Goal: Book appointment/travel/reservation

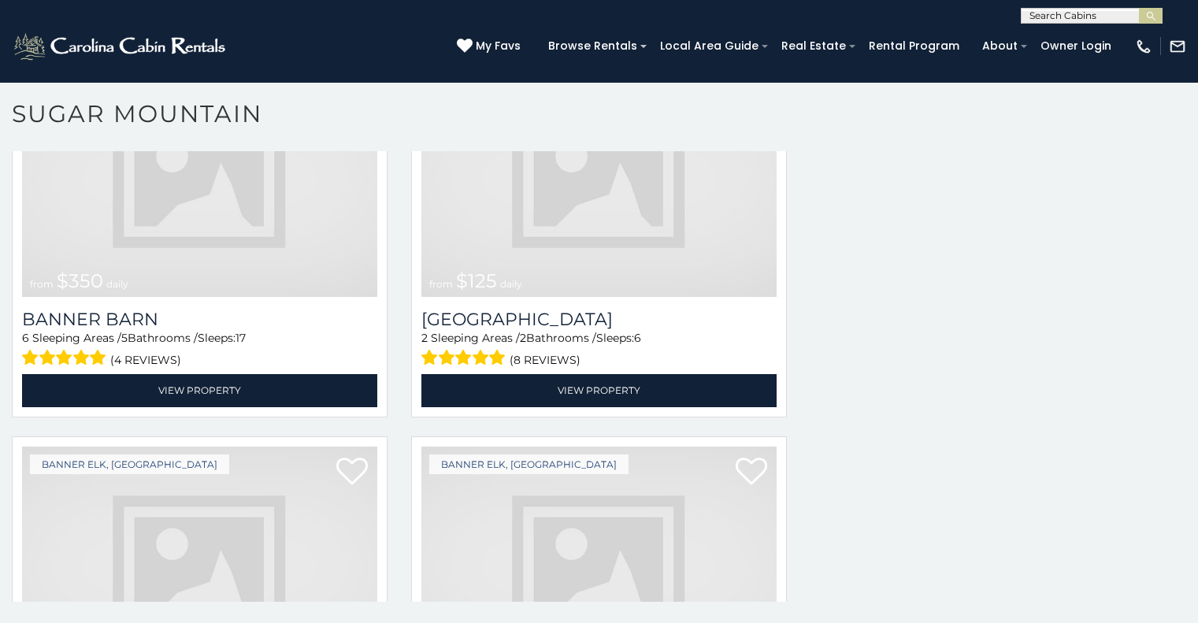
scroll to position [4244, 0]
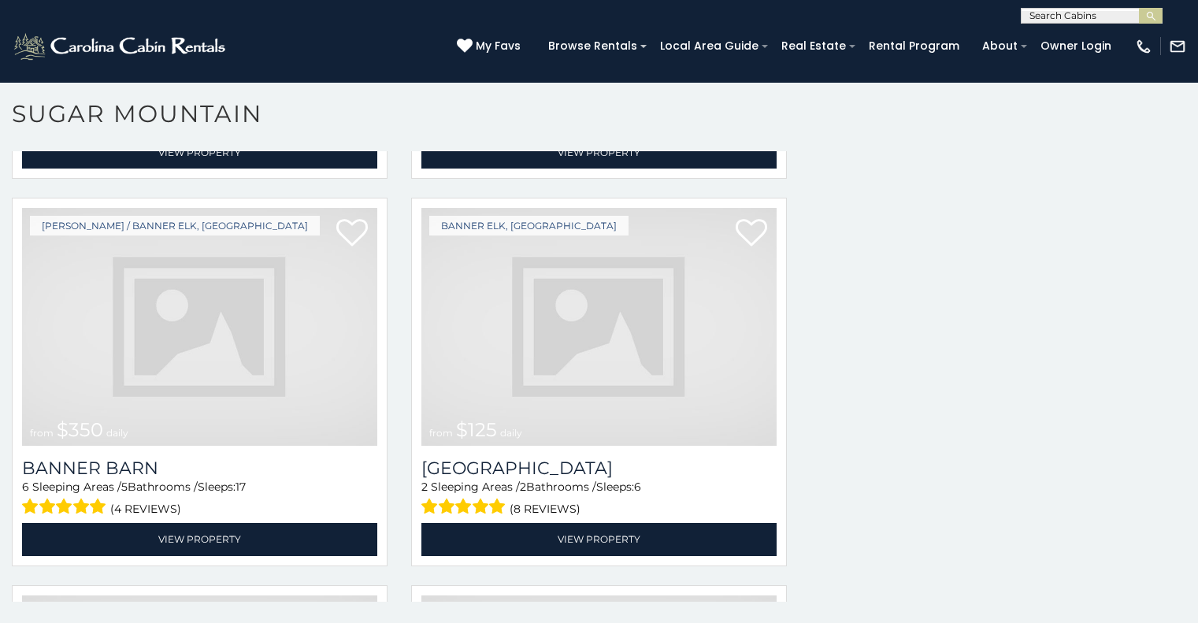
click at [600, 289] on img at bounding box center [598, 327] width 355 height 238
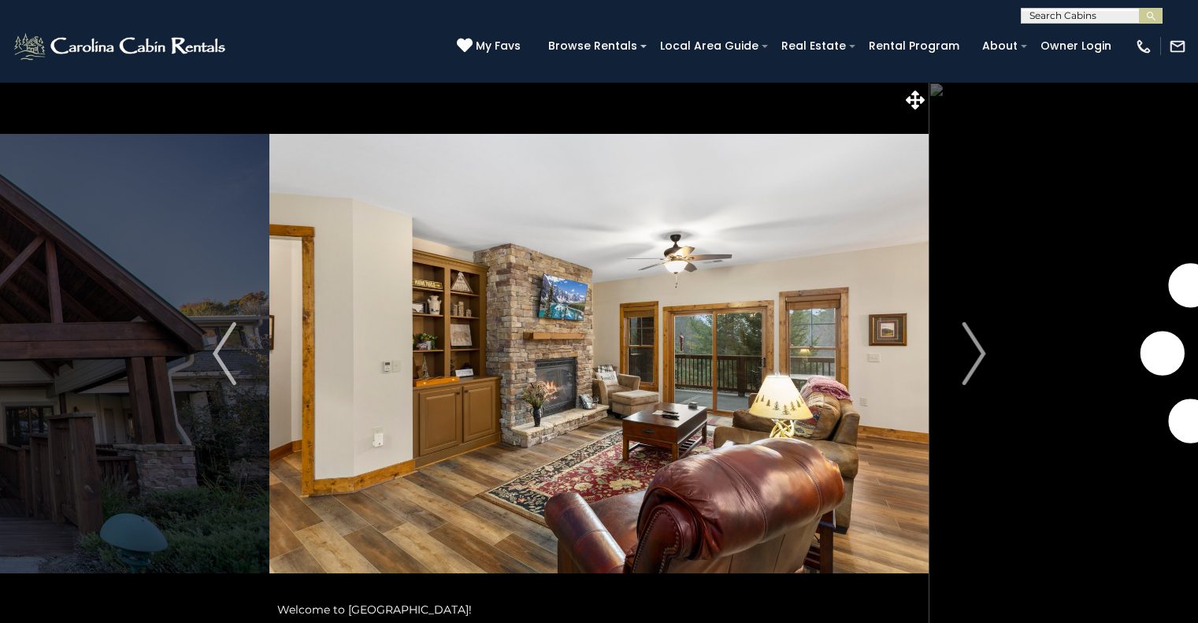
scroll to position [56, 0]
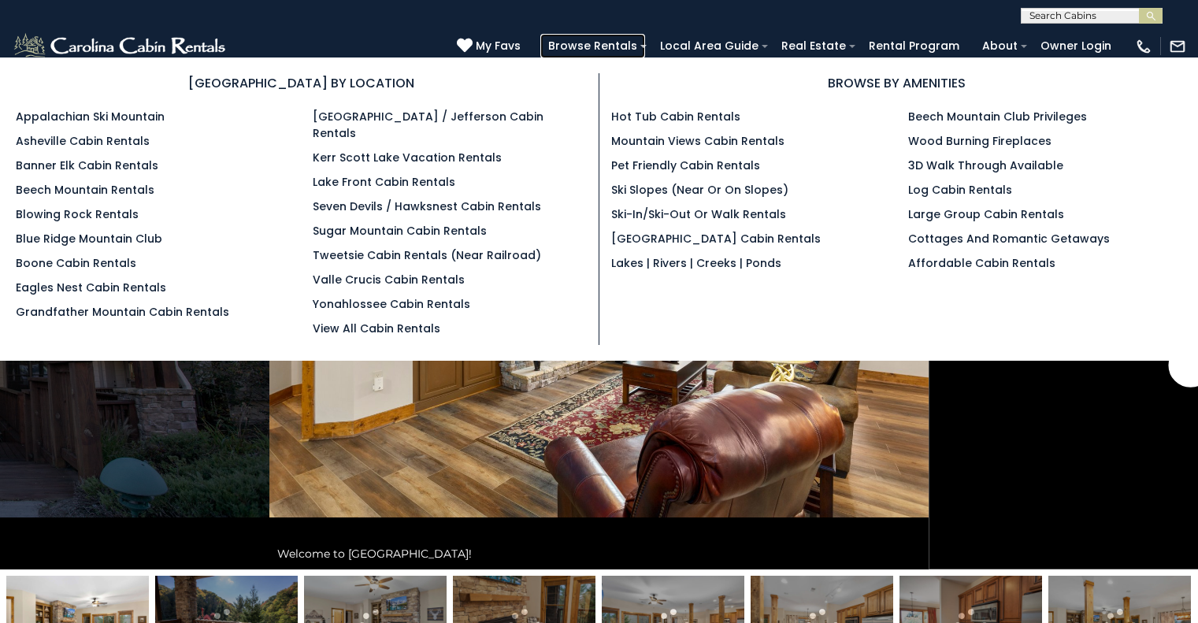
click at [645, 52] on link "Browse Rentals" at bounding box center [592, 46] width 105 height 24
